Goal: Register for event/course

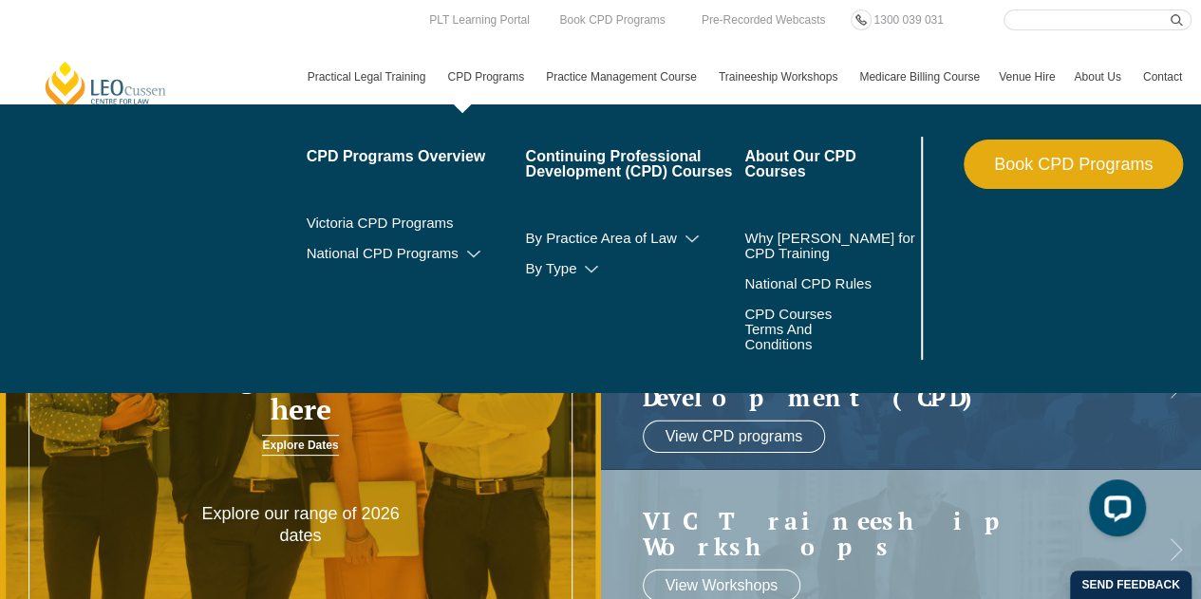
click at [505, 76] on link "CPD Programs" at bounding box center [487, 76] width 99 height 55
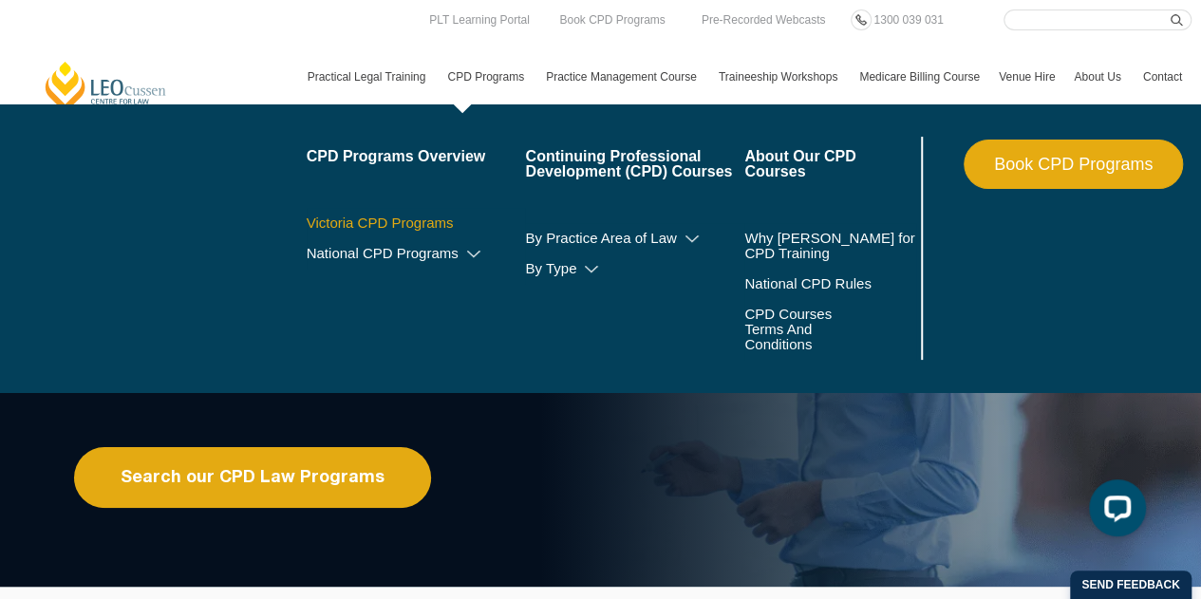
click at [412, 215] on link "Victoria CPD Programs" at bounding box center [416, 222] width 219 height 15
click at [429, 228] on link "Victoria CPD Programs" at bounding box center [416, 222] width 219 height 15
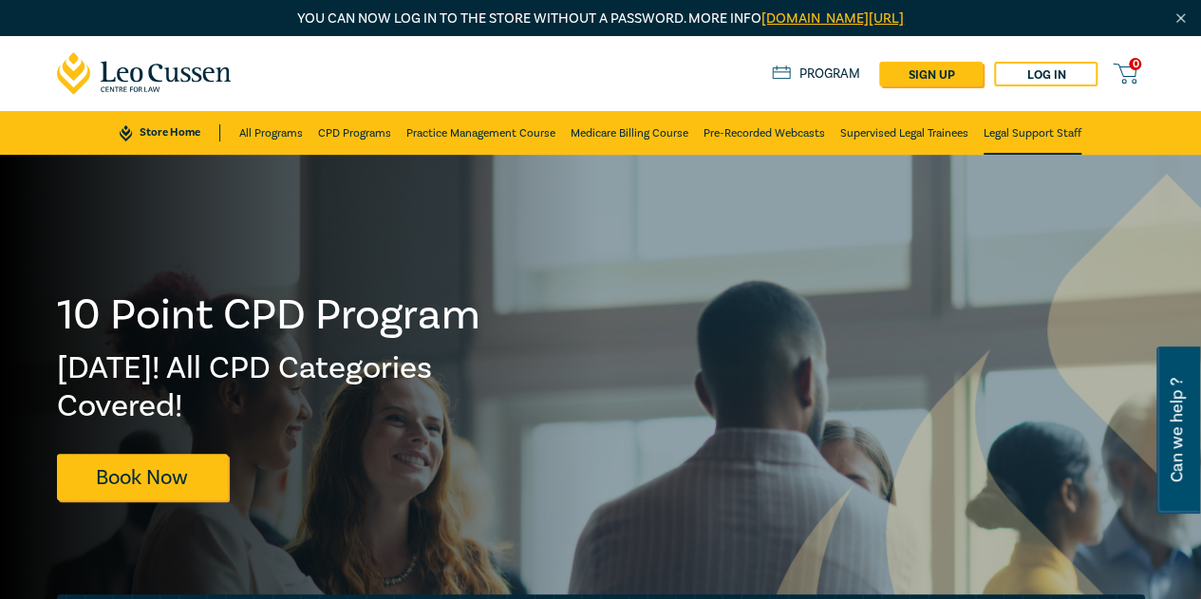
click at [998, 140] on link "Legal Support Staff" at bounding box center [1032, 133] width 98 height 44
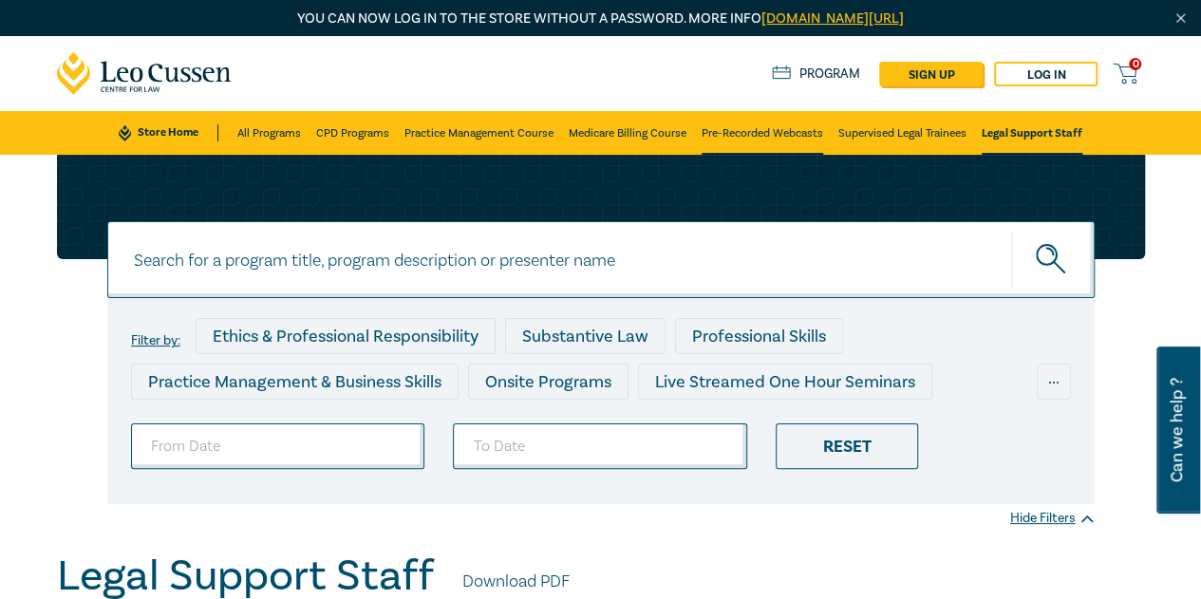
click at [746, 134] on link "Pre-Recorded Webcasts" at bounding box center [761, 133] width 121 height 44
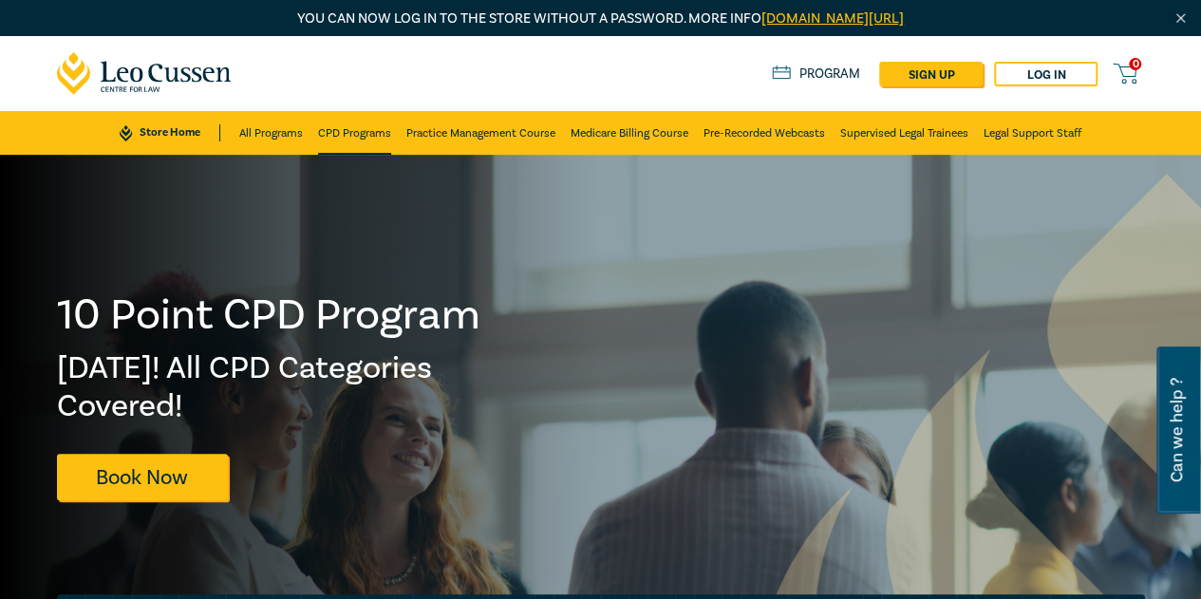
click at [378, 143] on link "CPD Programs" at bounding box center [354, 133] width 73 height 44
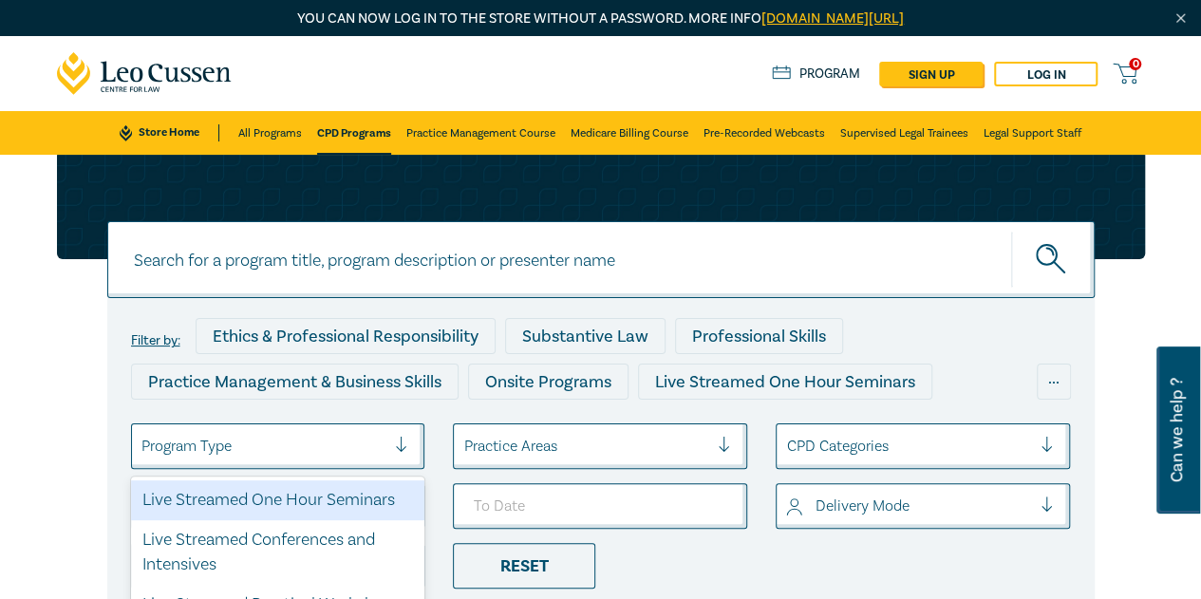
click at [247, 438] on div at bounding box center [263, 446] width 245 height 25
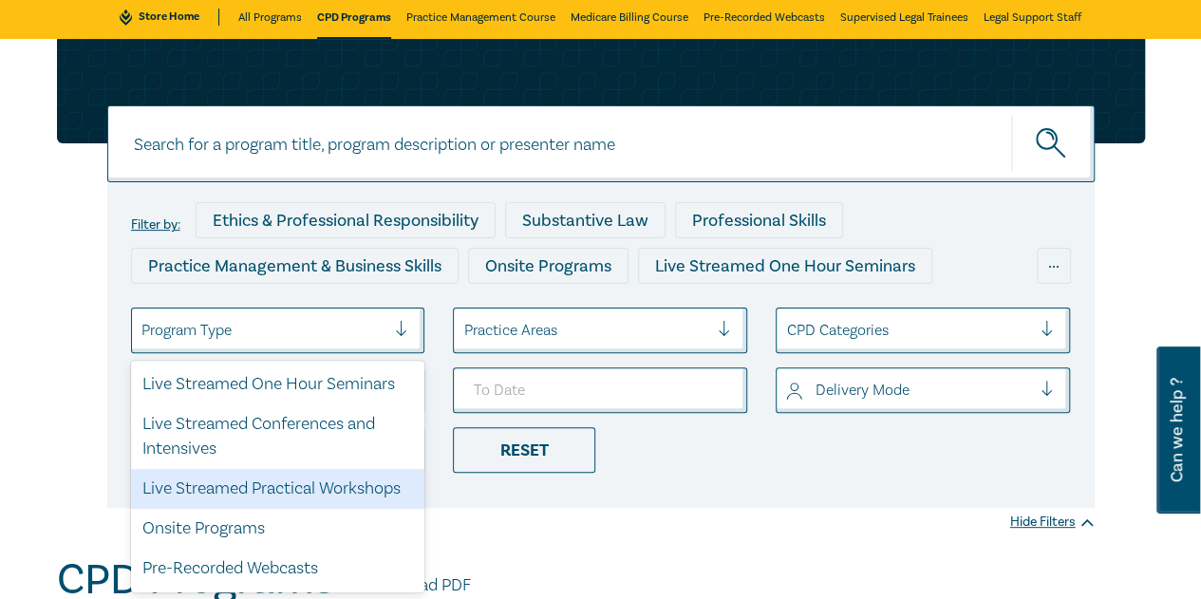
click at [222, 494] on div "Live Streamed Practical Workshops" at bounding box center [278, 489] width 294 height 40
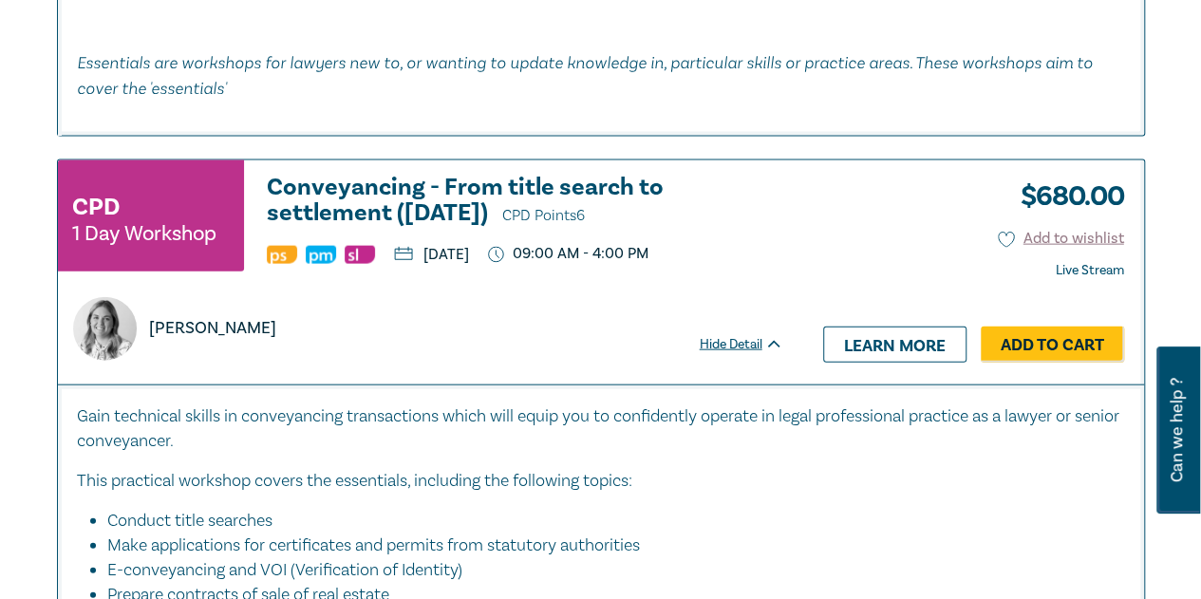
scroll to position [5505, 0]
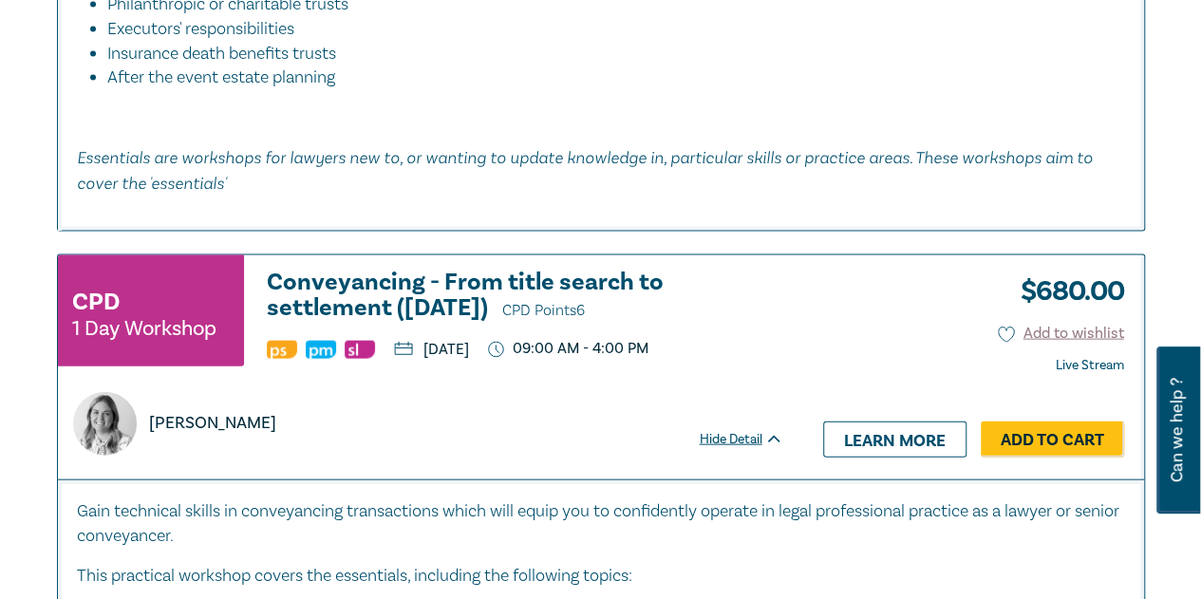
click at [415, 324] on h3 "Conveyancing - From title search to settlement (November 2025) CPD Points 6" at bounding box center [525, 297] width 516 height 54
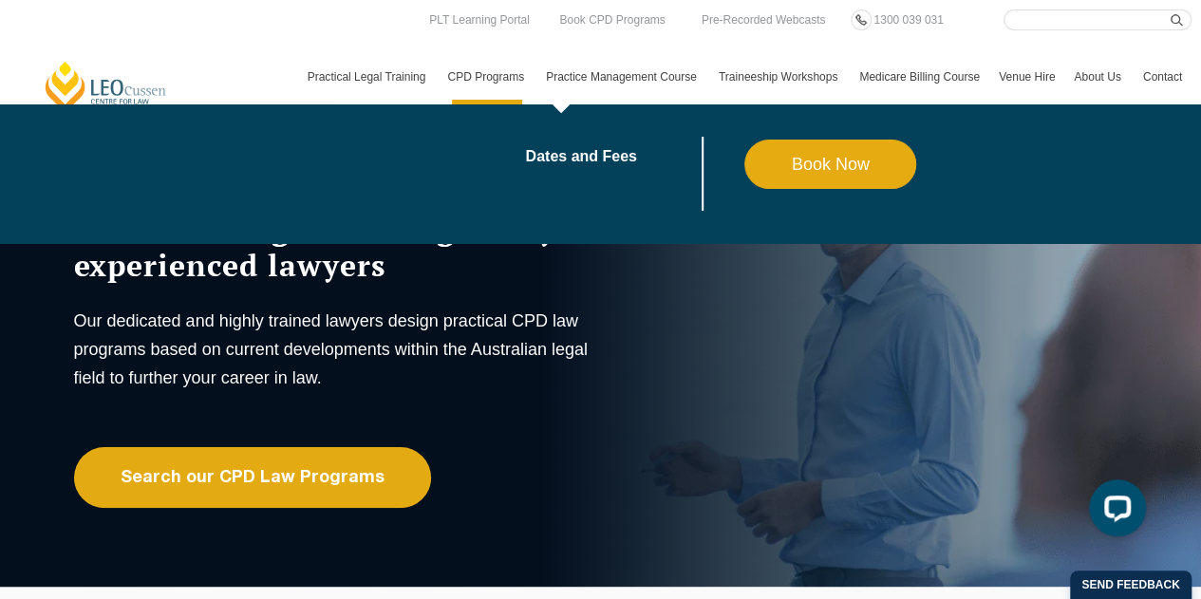
drag, startPoint x: 0, startPoint y: 0, endPoint x: 621, endPoint y: 69, distance: 624.6
click at [621, 69] on link "Practice Management Course" at bounding box center [622, 76] width 173 height 55
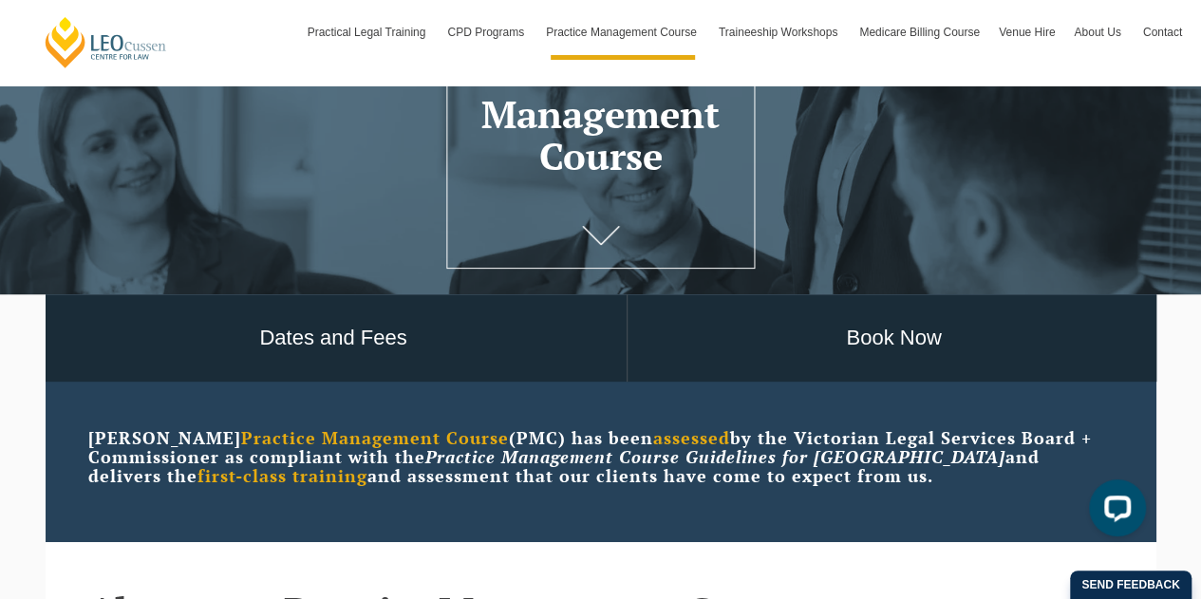
scroll to position [380, 0]
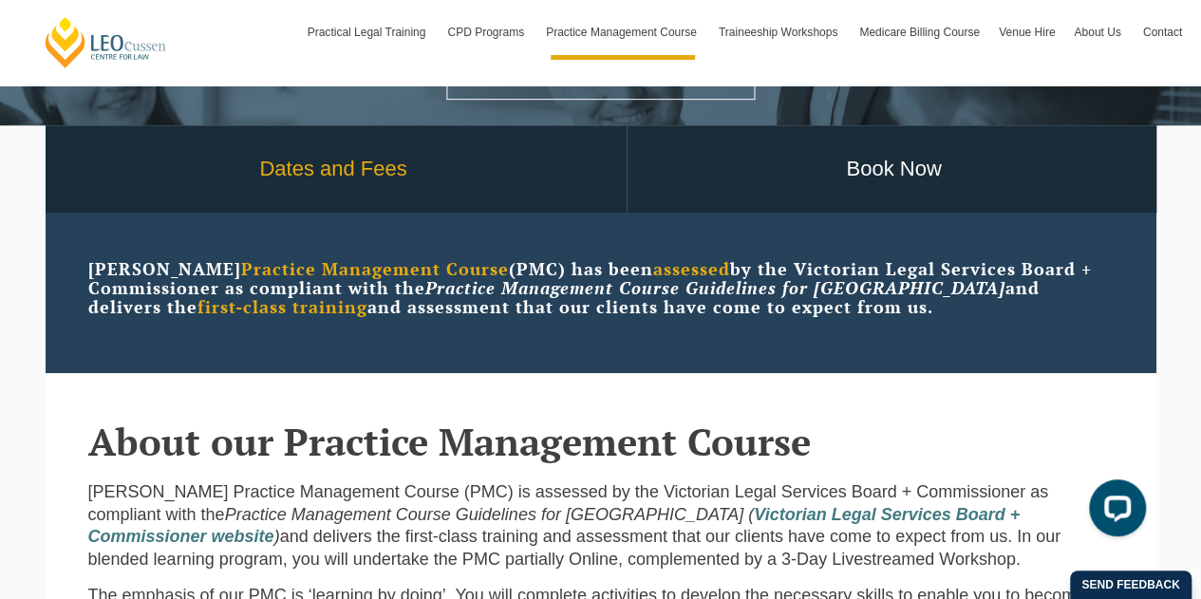
click at [357, 186] on link "Dates and Fees" at bounding box center [334, 169] width 586 height 88
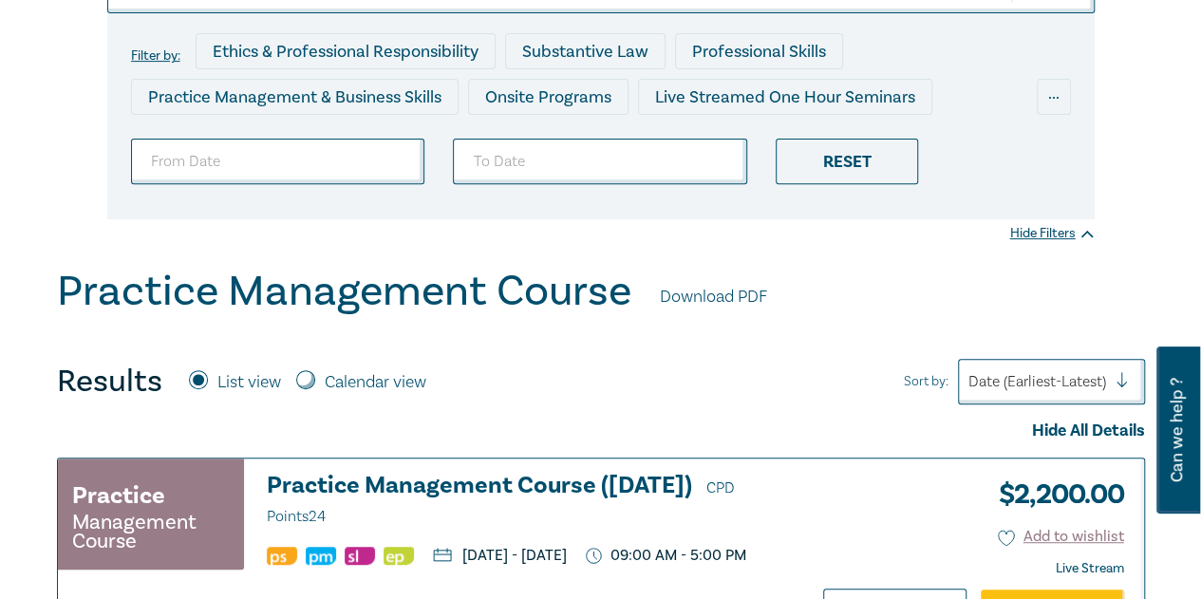
scroll to position [569, 0]
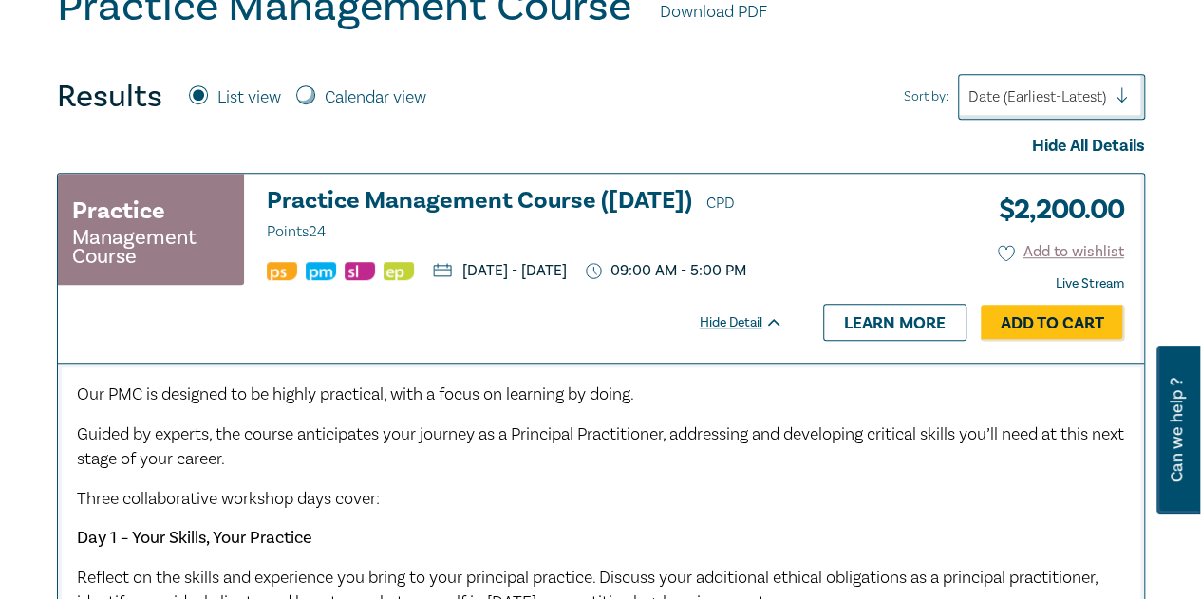
drag, startPoint x: 664, startPoint y: 295, endPoint x: 296, endPoint y: 296, distance: 368.3
click at [296, 280] on ul "[DATE] - [DATE] 09:00 AM - 5:00 PM" at bounding box center [525, 270] width 516 height 19
copy p "[DATE] - [DATE]"
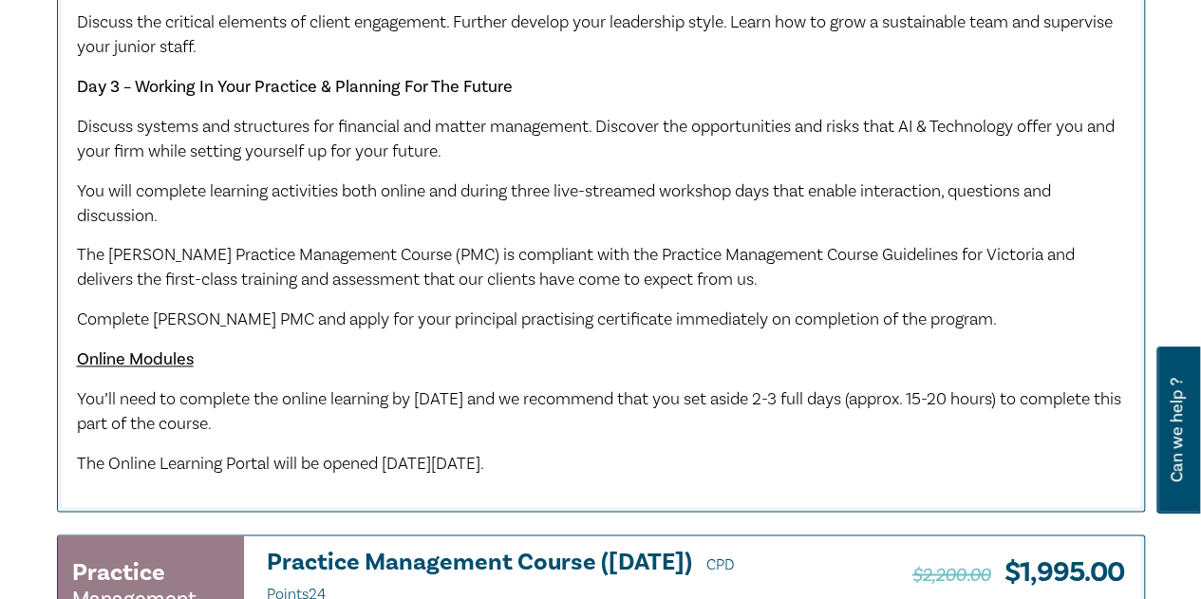
scroll to position [1424, 0]
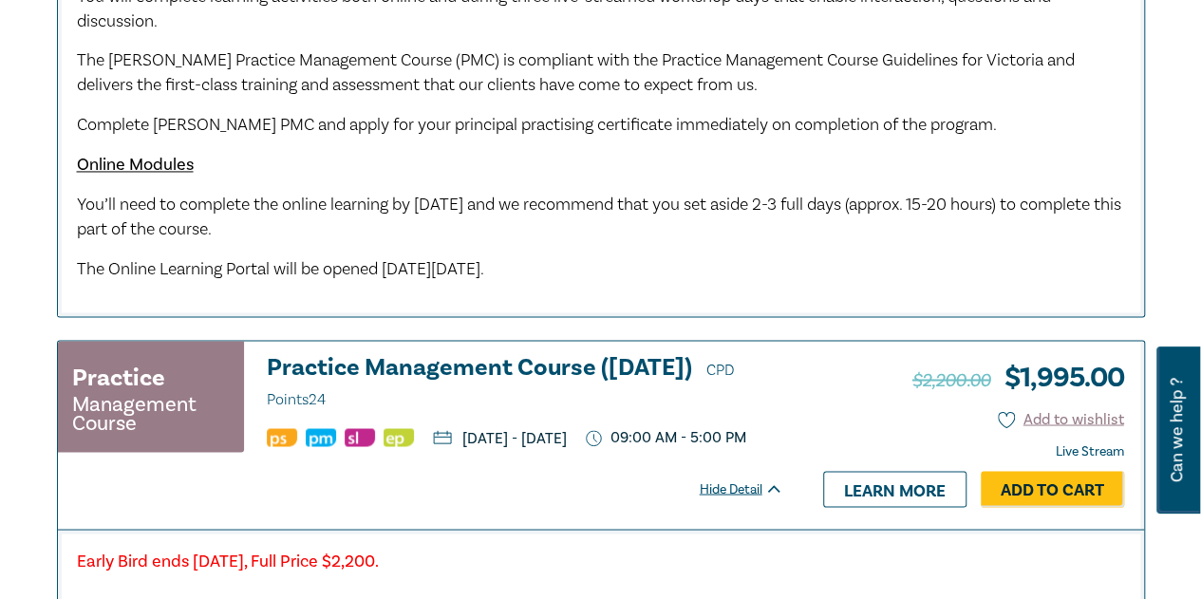
drag, startPoint x: 682, startPoint y: 479, endPoint x: 300, endPoint y: 487, distance: 382.6
click at [300, 447] on ul "[DATE] - [DATE] 09:00 AM - 5:00 PM" at bounding box center [525, 437] width 516 height 19
copy p "[DATE] - [DATE]"
